Goal: Find specific page/section: Find specific page/section

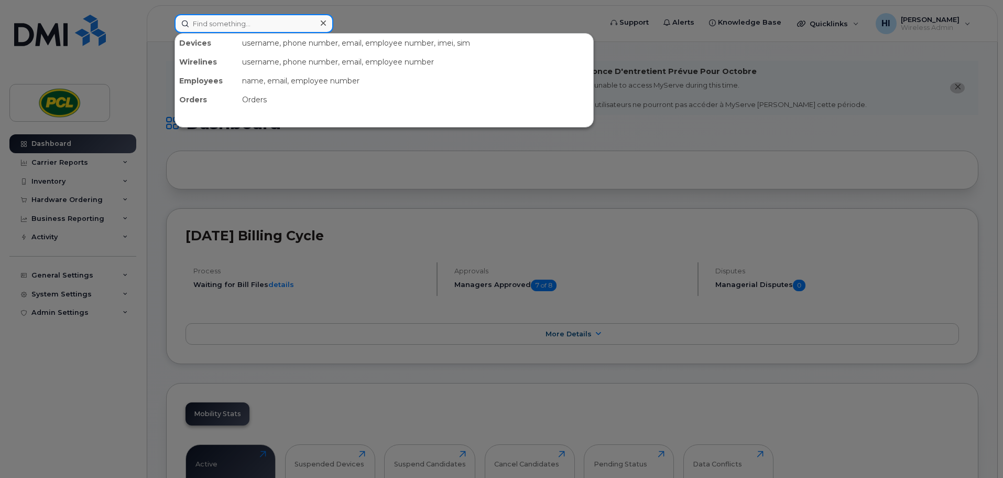
click at [204, 24] on input at bounding box center [254, 23] width 159 height 19
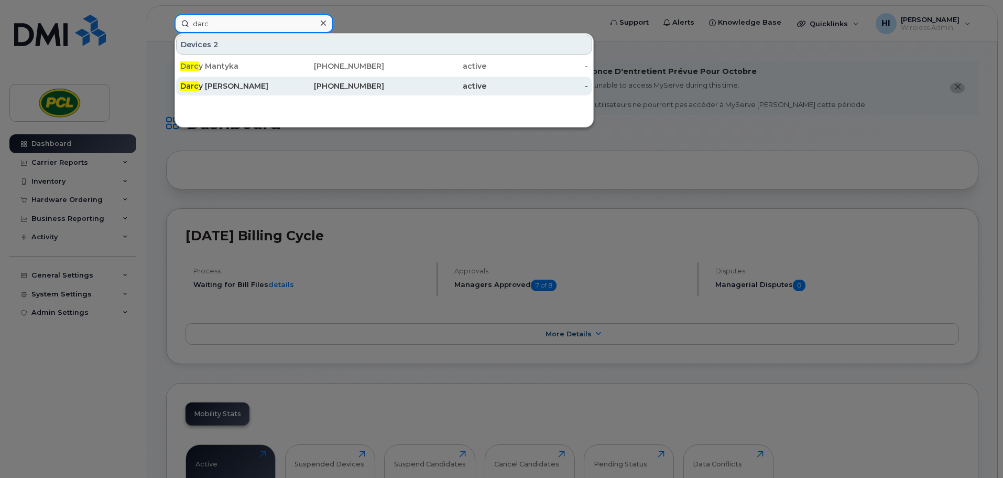
type input "darc"
click at [209, 84] on div "Darc y [PERSON_NAME]" at bounding box center [231, 86] width 102 height 10
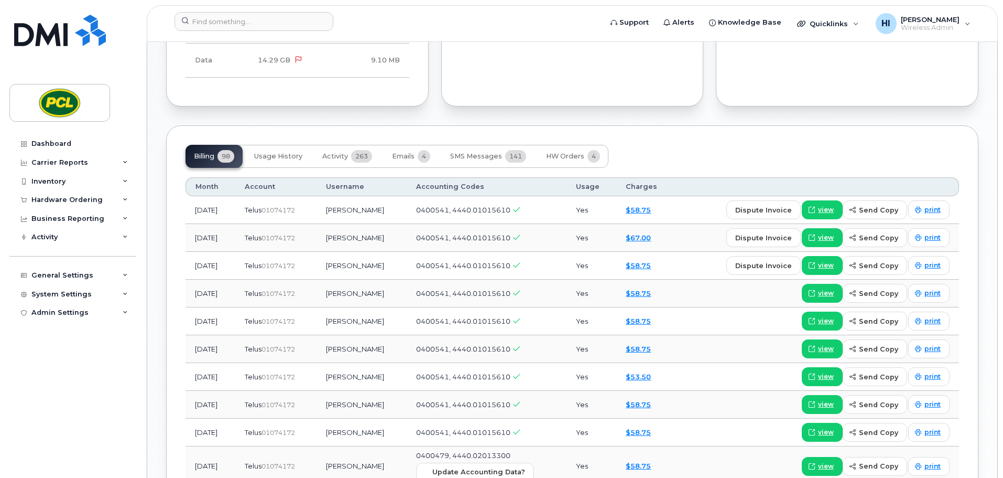
scroll to position [744, 0]
click at [824, 235] on span "view" at bounding box center [826, 236] width 16 height 9
